Goal: Task Accomplishment & Management: Use online tool/utility

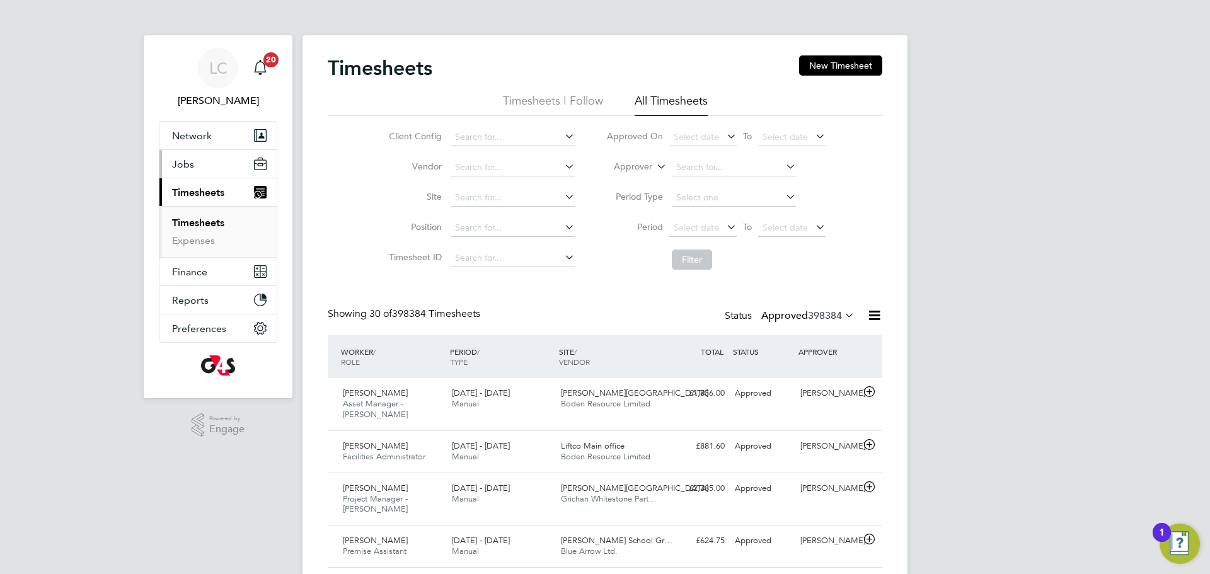
click at [210, 168] on button "Jobs" at bounding box center [217, 164] width 117 height 28
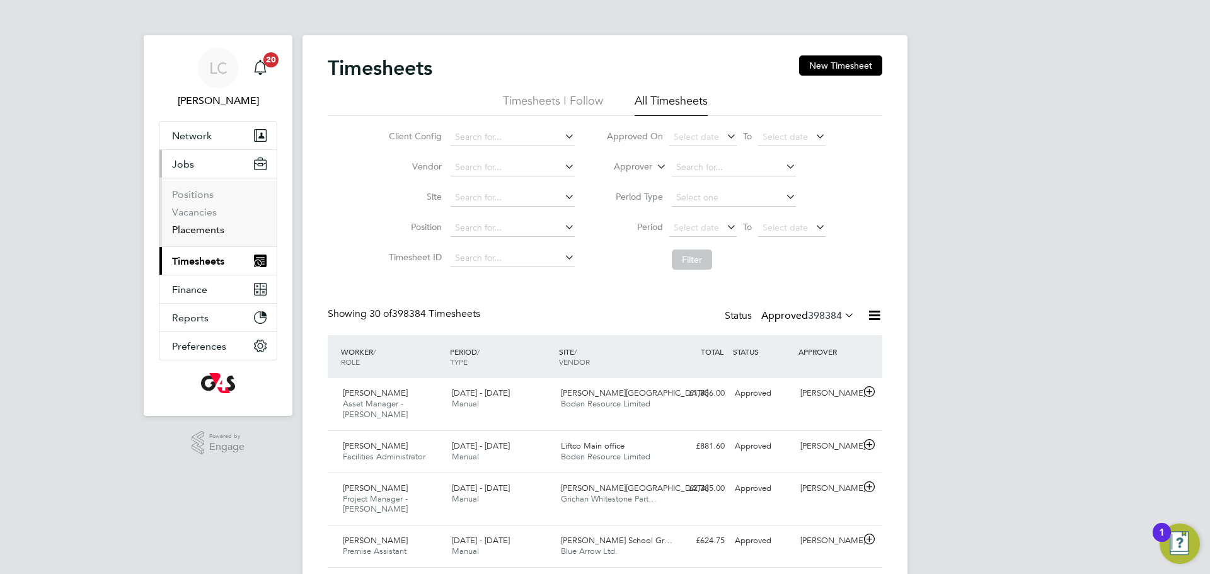
click at [204, 229] on link "Placements" at bounding box center [198, 230] width 52 height 12
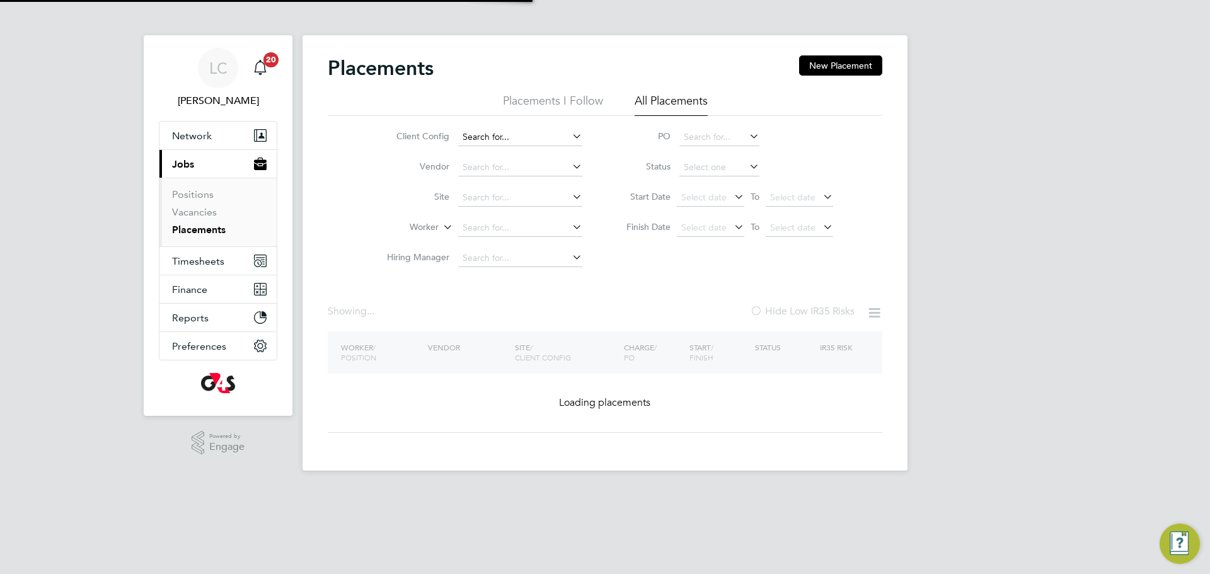
click at [524, 141] on input at bounding box center [520, 138] width 124 height 18
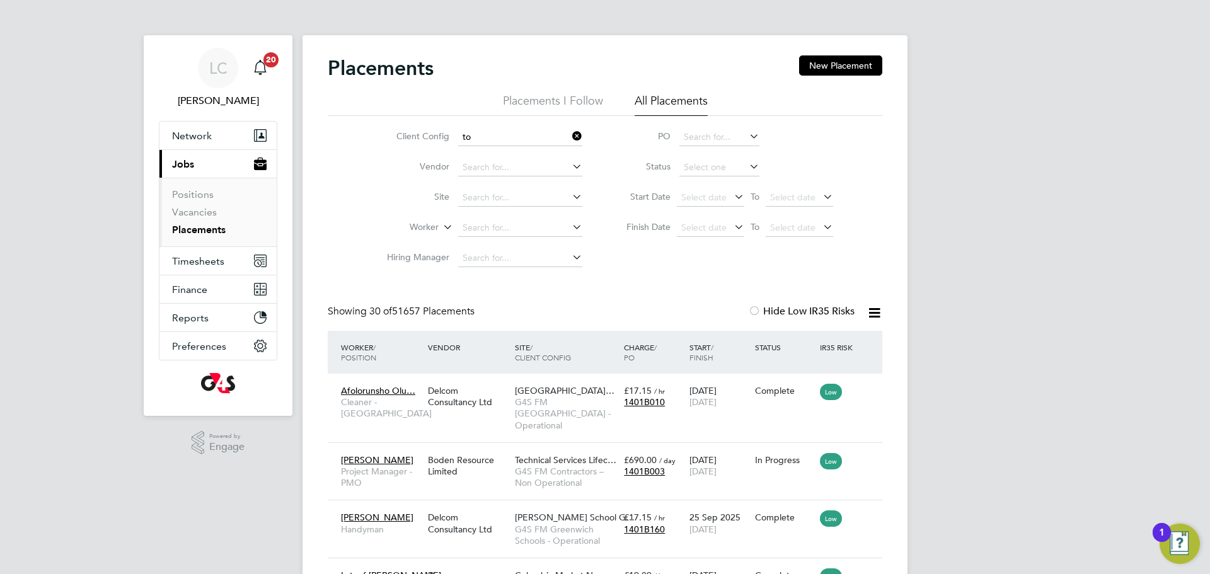
click at [525, 199] on li "G4S FM To wer Hamlets - Operational" at bounding box center [546, 205] width 177 height 17
type input "G4S FM [GEOGRAPHIC_DATA] - Operational"
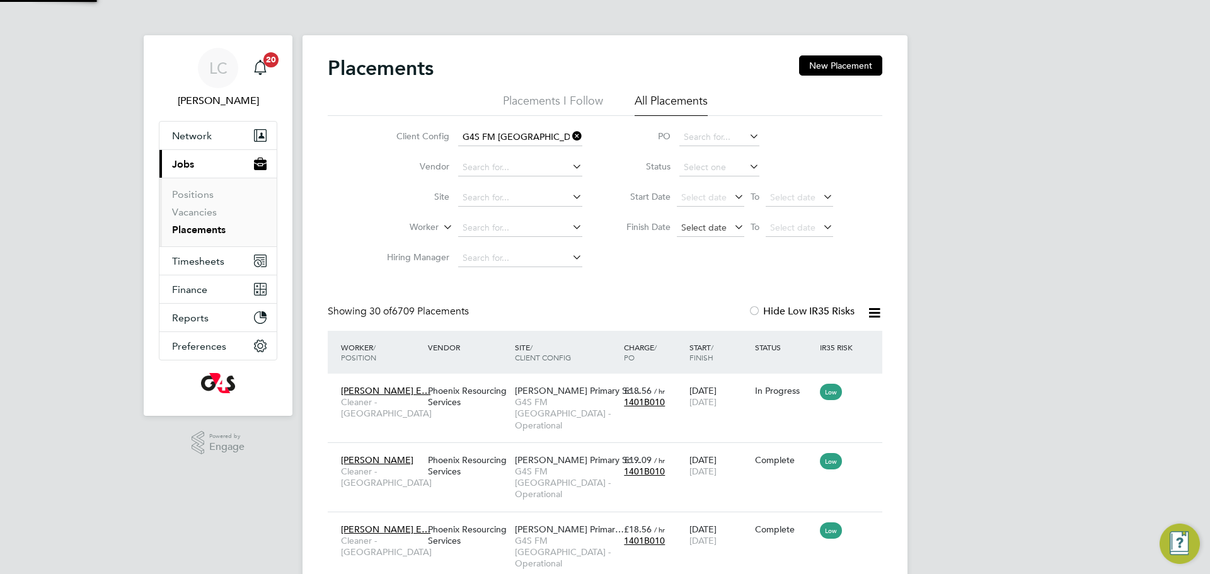
click at [721, 225] on span "Select date" at bounding box center [703, 227] width 45 height 11
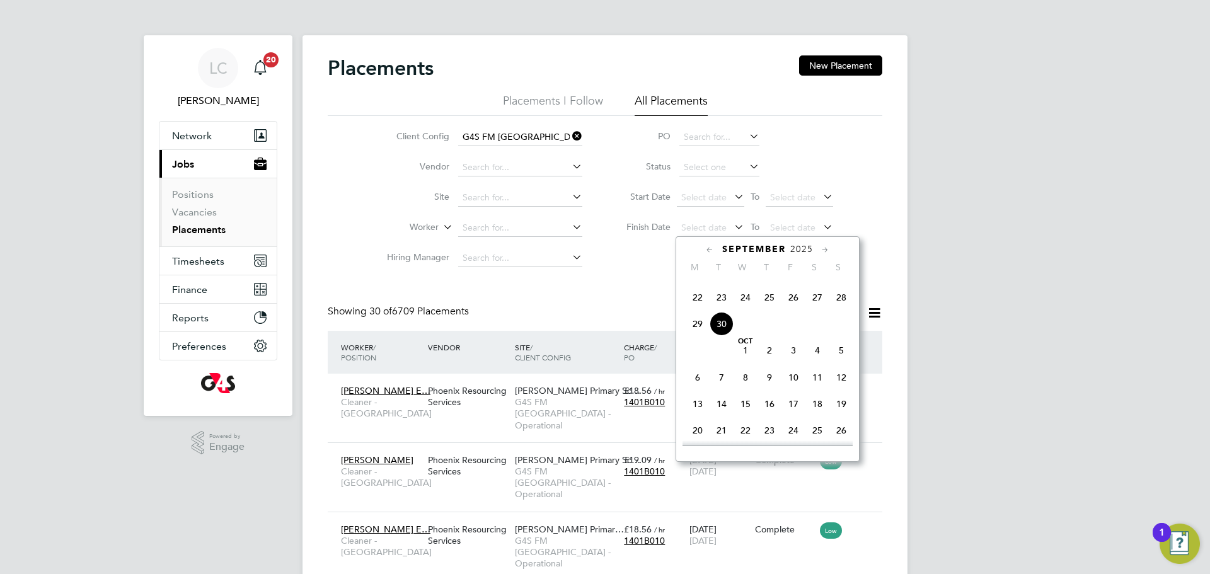
click at [716, 336] on span "30" at bounding box center [722, 324] width 24 height 24
